Goal: Communication & Community: Connect with others

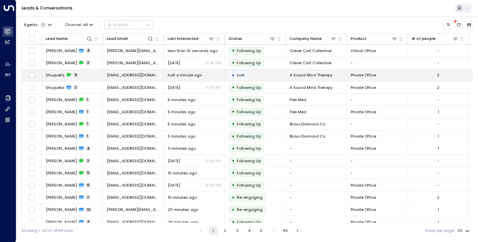
click at [50, 76] on span "Shuqueta" at bounding box center [55, 74] width 19 height 5
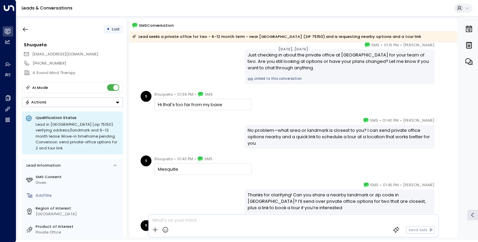
scroll to position [103, 0]
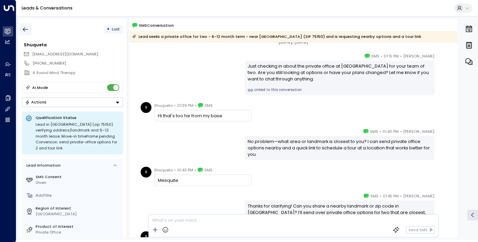
click at [25, 32] on icon "button" at bounding box center [25, 29] width 7 height 7
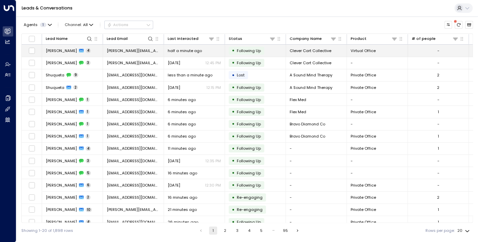
click at [50, 49] on span "[PERSON_NAME]" at bounding box center [61, 50] width 31 height 5
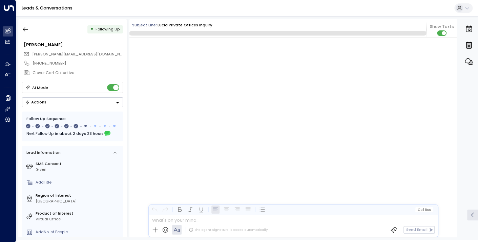
scroll to position [1265, 0]
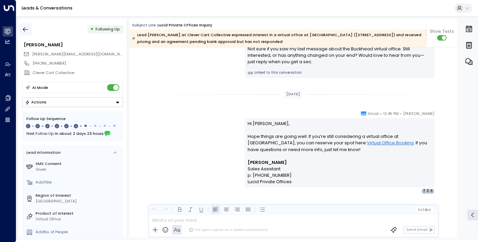
click at [25, 31] on icon "button" at bounding box center [25, 29] width 7 height 7
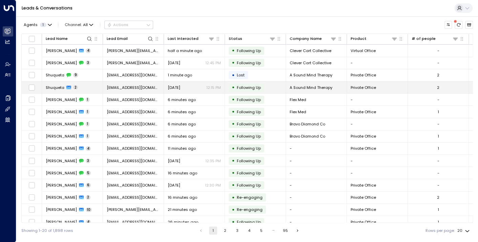
click at [55, 89] on span "Shuqueta" at bounding box center [55, 87] width 19 height 5
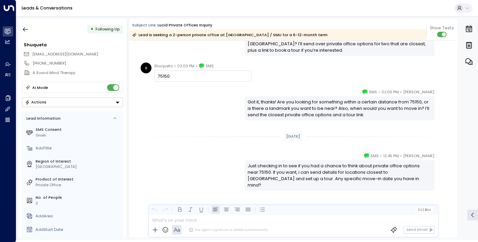
scroll to position [871, 0]
click at [195, 220] on p at bounding box center [294, 221] width 285 height 6
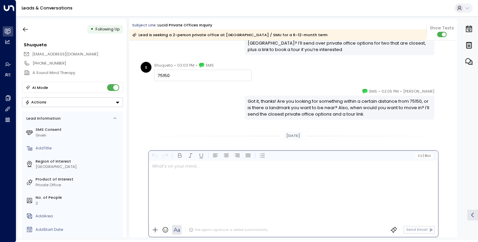
scroll to position [0, 0]
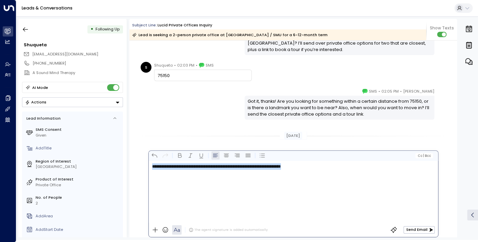
drag, startPoint x: 315, startPoint y: 167, endPoint x: 151, endPoint y: 170, distance: 163.6
click at [152, 170] on p "**********" at bounding box center [294, 167] width 285 height 6
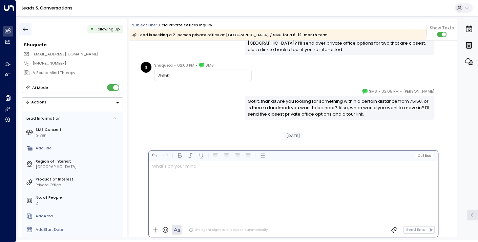
click at [28, 25] on button "button" at bounding box center [25, 29] width 12 height 12
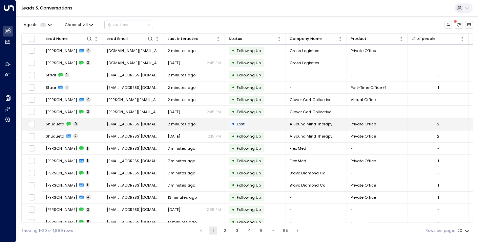
click at [56, 124] on span "Shuqueta" at bounding box center [55, 124] width 19 height 5
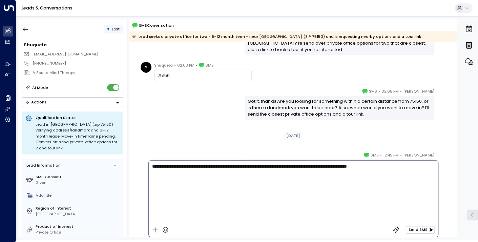
click at [416, 231] on button "Send SMS" at bounding box center [420, 230] width 29 height 7
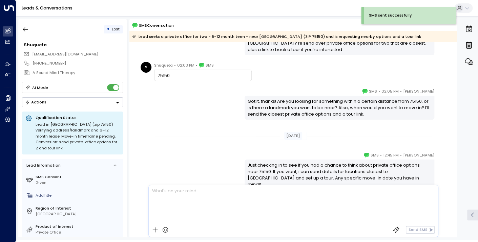
scroll to position [329, 0]
